Goal: Find specific page/section

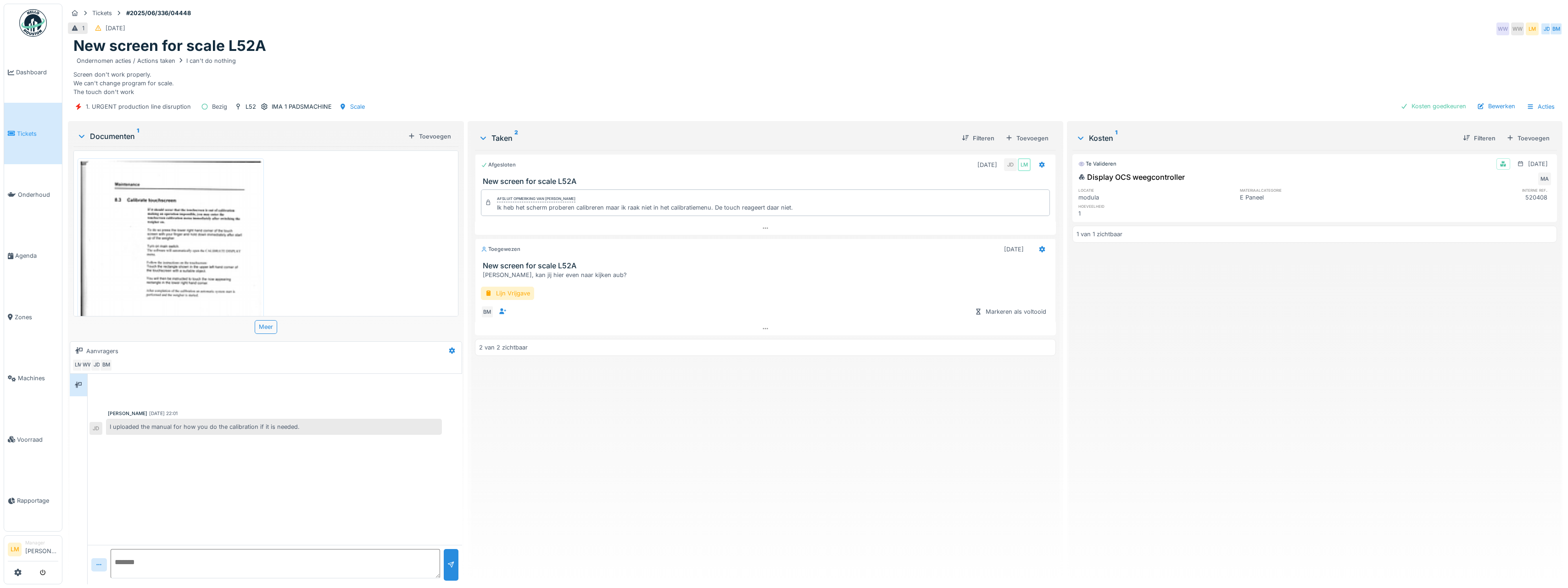
click at [17, 136] on span "Tickets" at bounding box center [37, 134] width 41 height 9
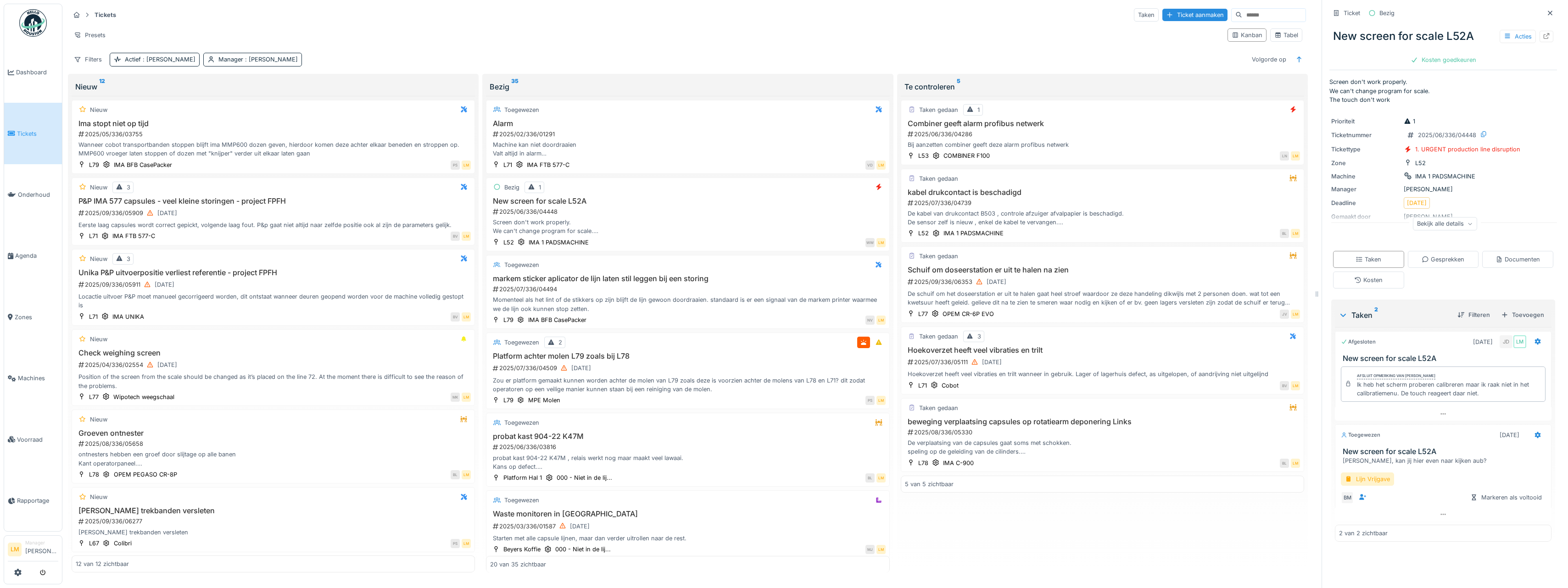
click at [1242, 17] on input at bounding box center [1274, 15] width 64 height 13
